Goal: Information Seeking & Learning: Learn about a topic

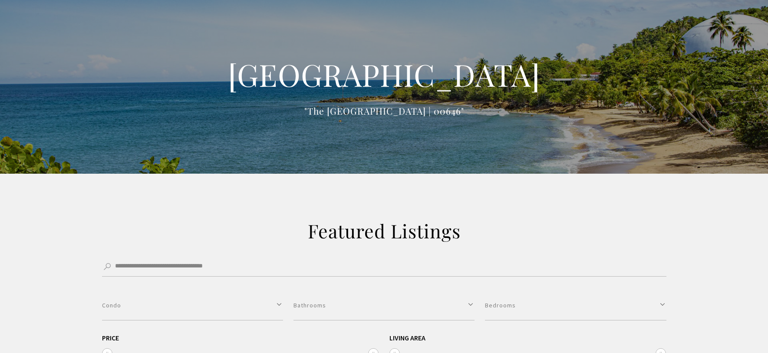
select select "**********"
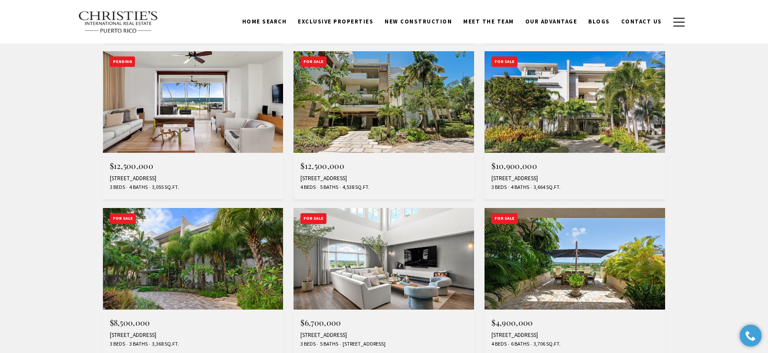
scroll to position [505, 0]
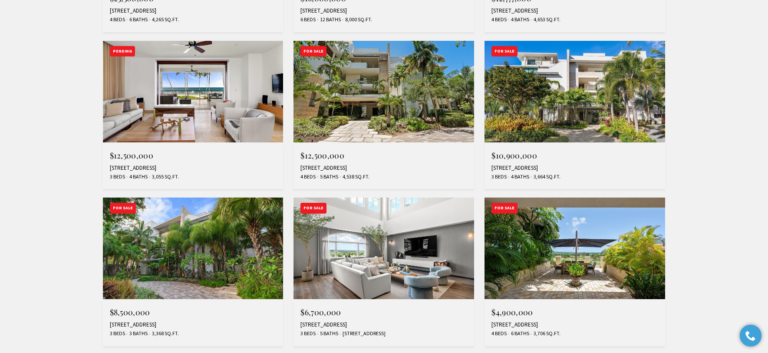
click at [366, 131] on img at bounding box center [383, 92] width 181 height 102
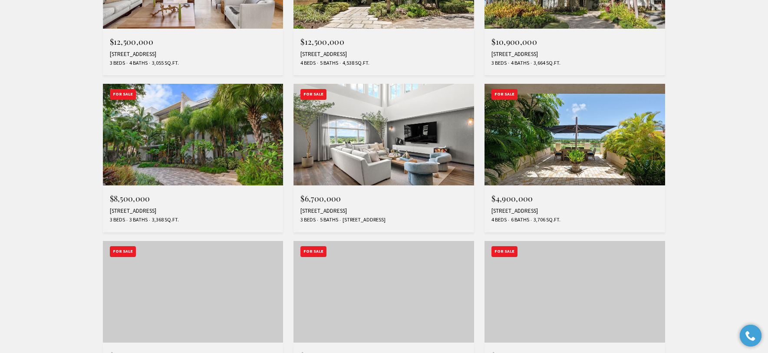
scroll to position [625, 0]
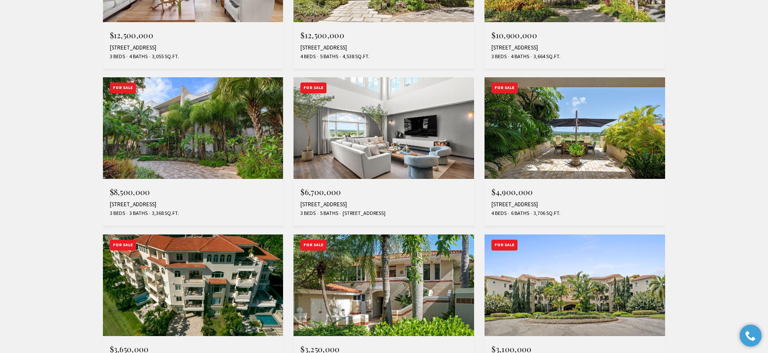
click at [150, 150] on img at bounding box center [193, 128] width 181 height 102
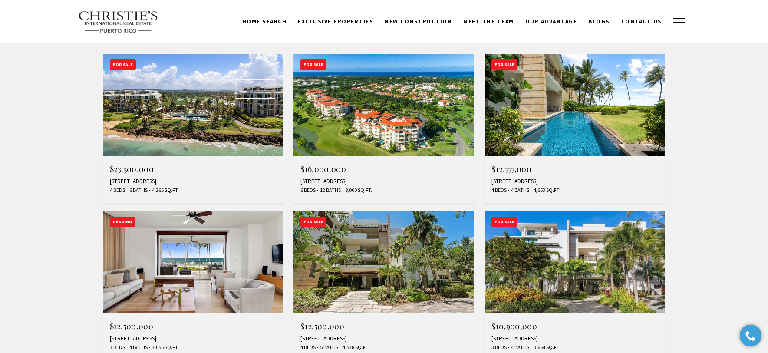
scroll to position [335, 0]
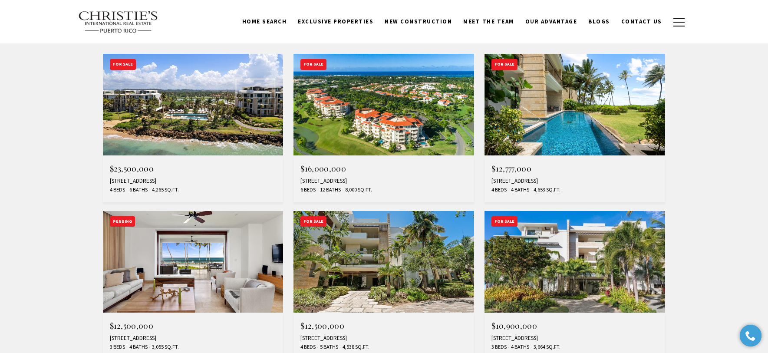
click at [543, 108] on img at bounding box center [574, 105] width 181 height 102
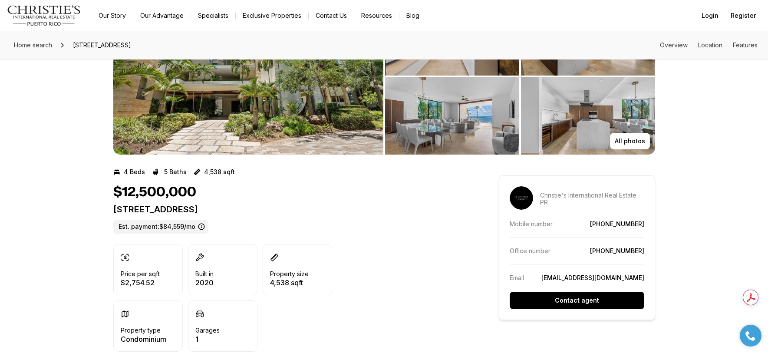
scroll to position [76, 0]
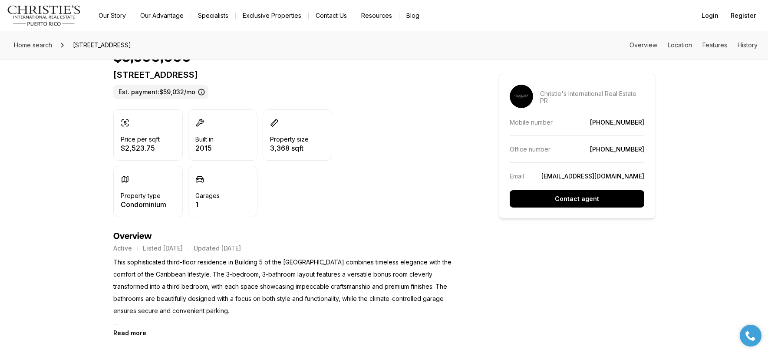
scroll to position [210, 0]
